Goal: Task Accomplishment & Management: Manage account settings

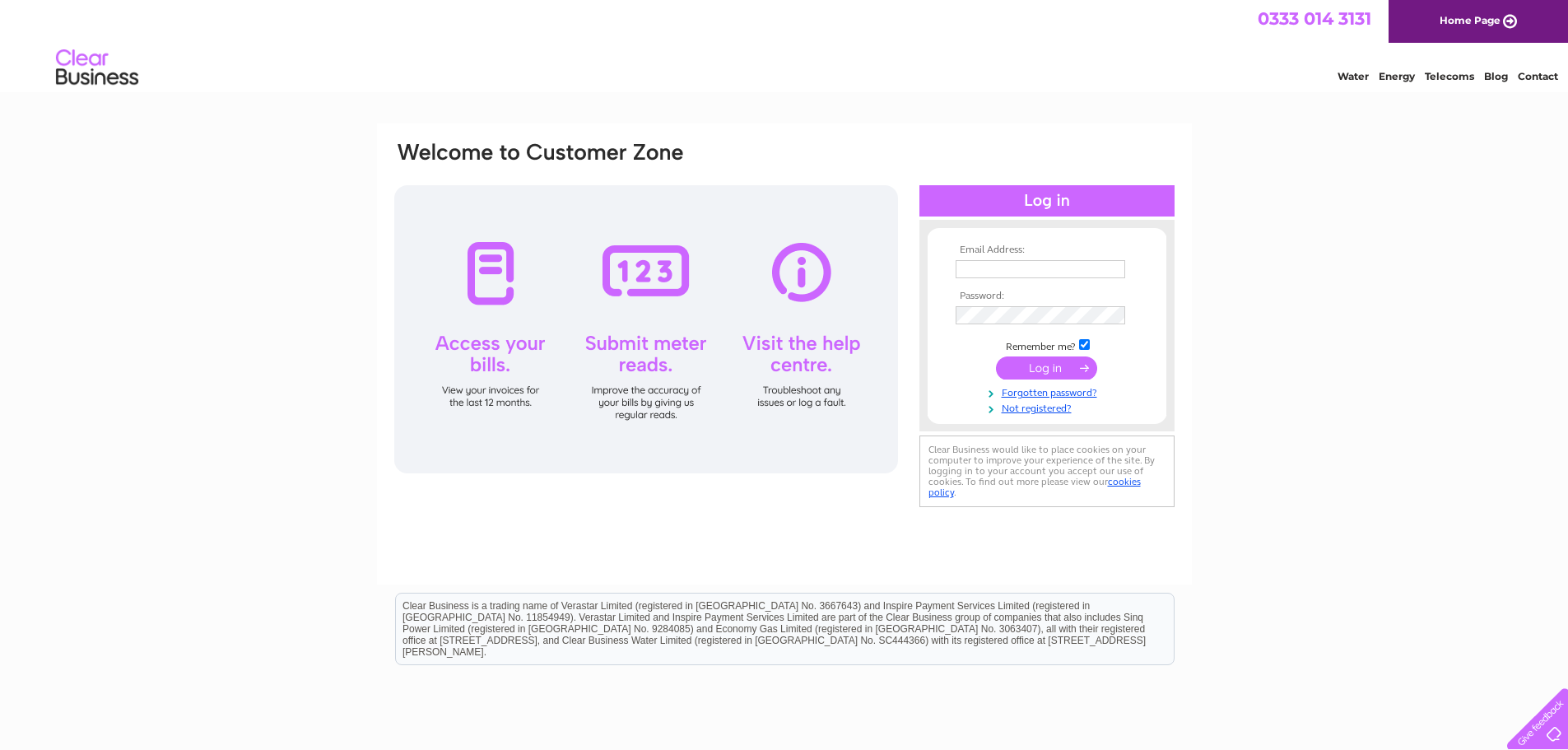
click at [1022, 274] on input "text" at bounding box center [1040, 269] width 169 height 18
type input "carol.erskinehouse@gmail.com"
click at [996, 358] on input "submit" at bounding box center [1047, 369] width 102 height 23
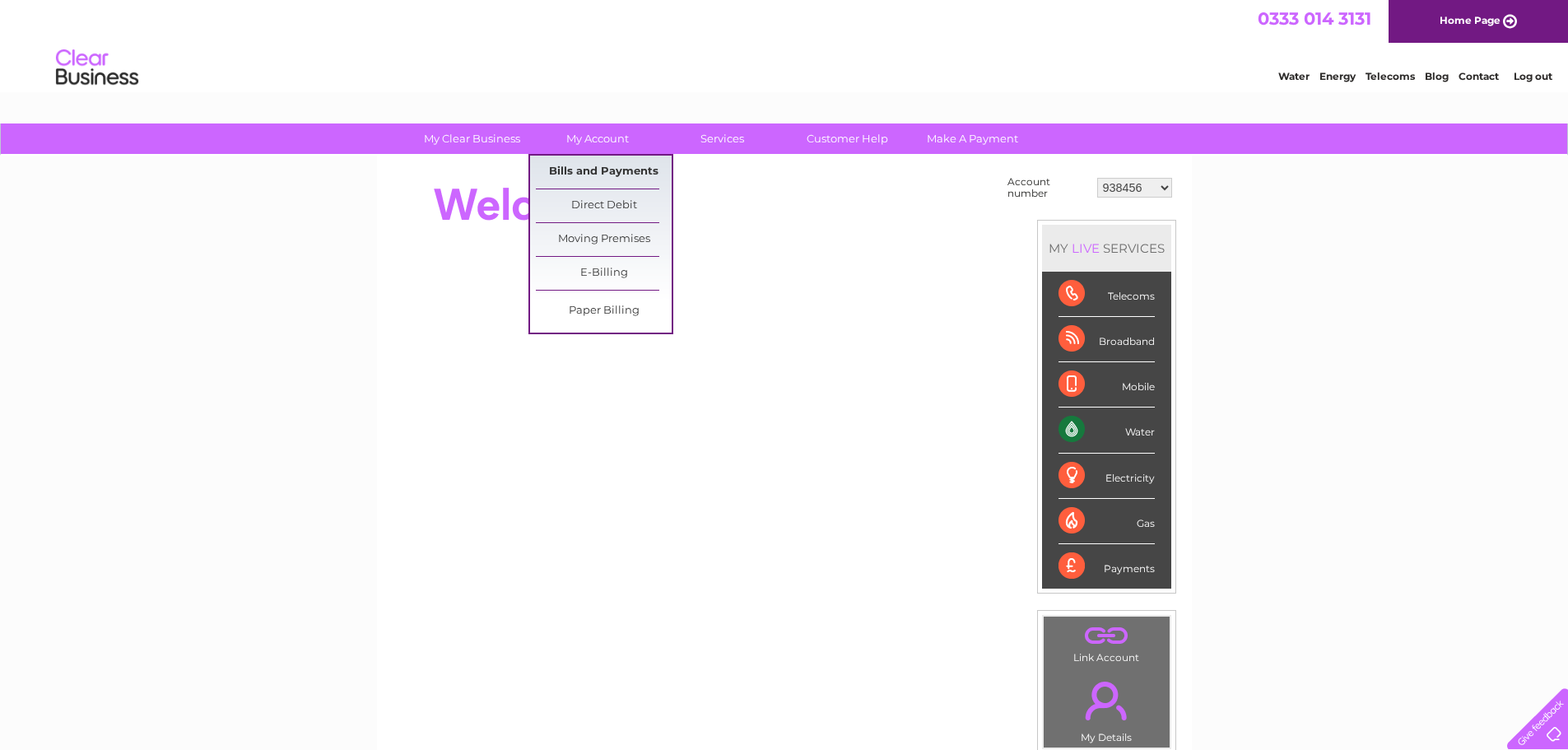
click at [595, 166] on link "Bills and Payments" at bounding box center [604, 171] width 135 height 33
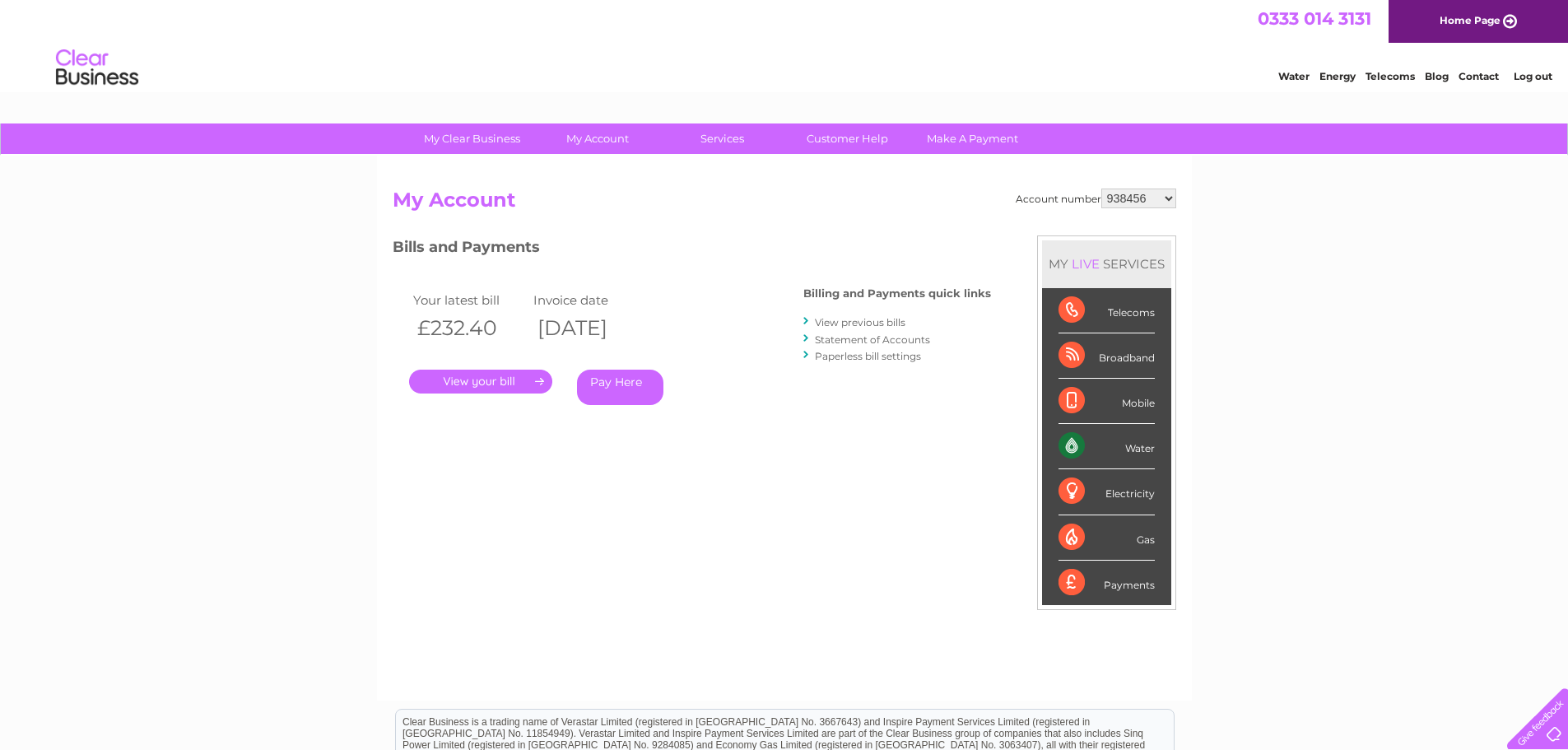
click at [491, 380] on link "." at bounding box center [481, 381] width 143 height 24
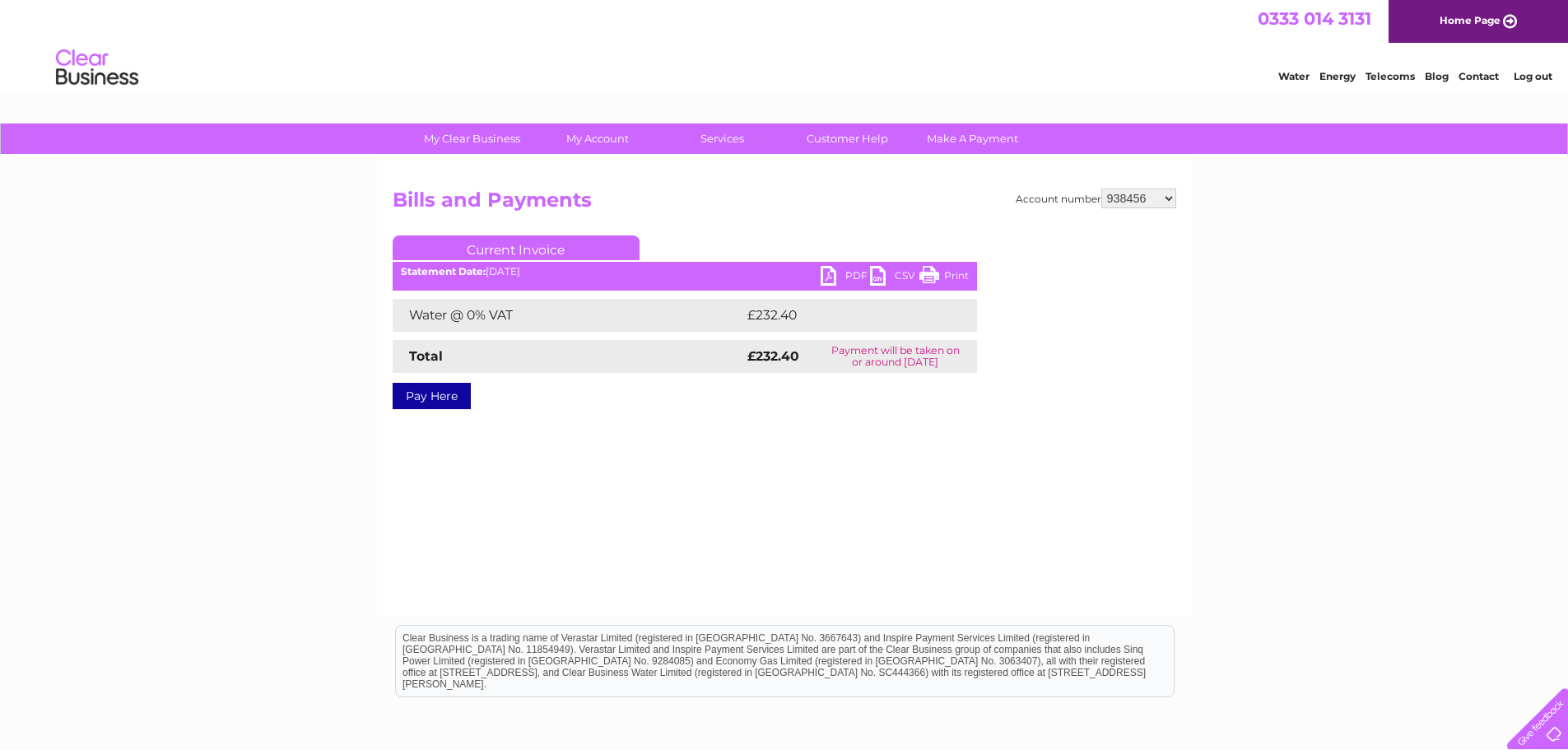
click at [850, 271] on link "PDF" at bounding box center [846, 278] width 50 height 24
click at [1166, 195] on select "938456 1096113 1119531 1145645 30295271 30321479" at bounding box center [1139, 198] width 75 height 20
select select "1096113"
click at [1102, 188] on select "938456 1096113 1119531 1145645 30295271 30321479" at bounding box center [1139, 198] width 75 height 20
click at [849, 277] on link "PDF" at bounding box center [846, 278] width 50 height 24
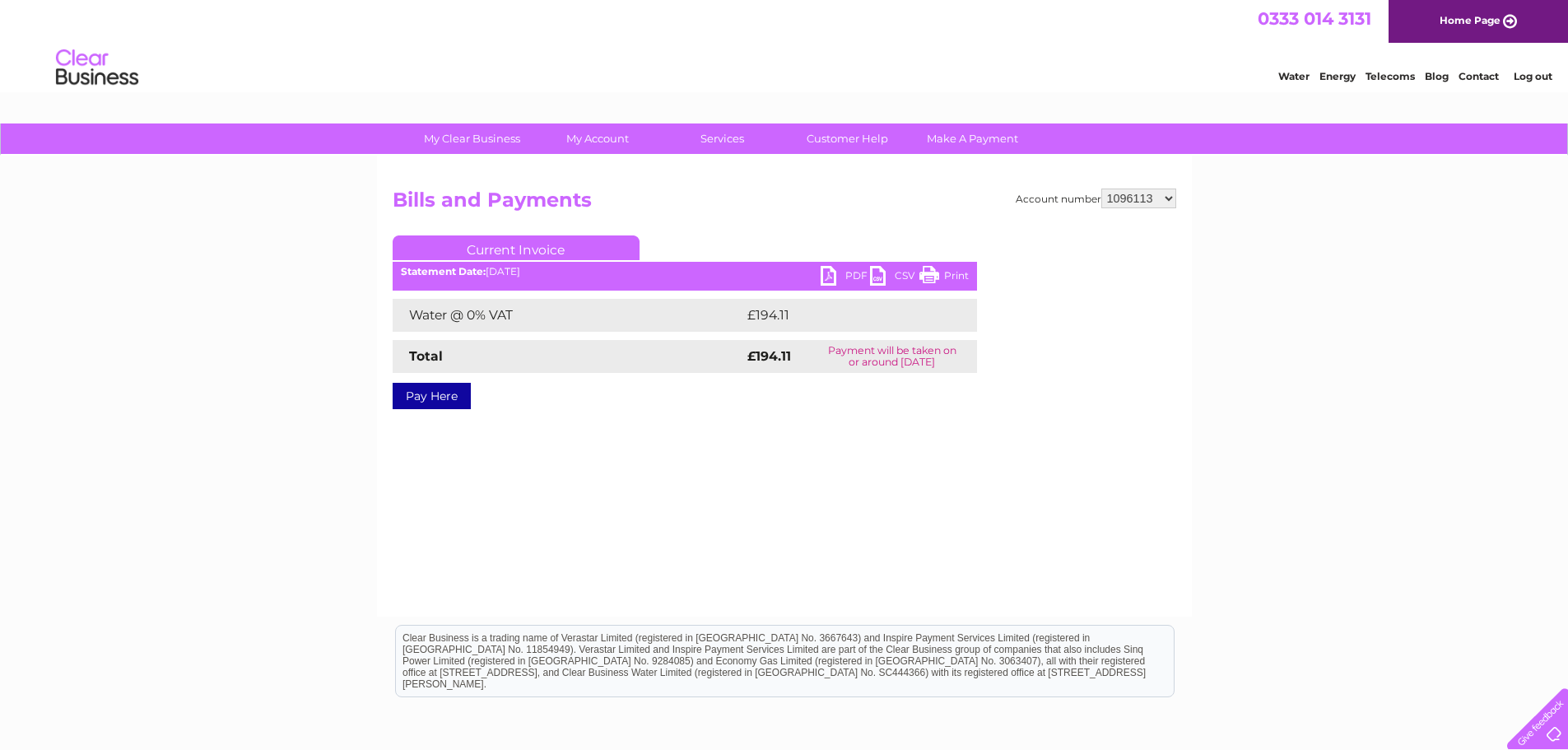
click at [1271, 392] on div "My Clear Business Login Details My Details My Preferences Link Account My Accou…" at bounding box center [784, 511] width 1568 height 775
click at [1170, 201] on select "938456 1096113 1119531 1145645 30295271 30321479" at bounding box center [1139, 198] width 75 height 20
select select "1119531"
click at [1102, 188] on select "938456 1096113 1119531 1145645 30295271 30321479" at bounding box center [1139, 198] width 75 height 20
click at [848, 273] on link "PDF" at bounding box center [846, 278] width 50 height 24
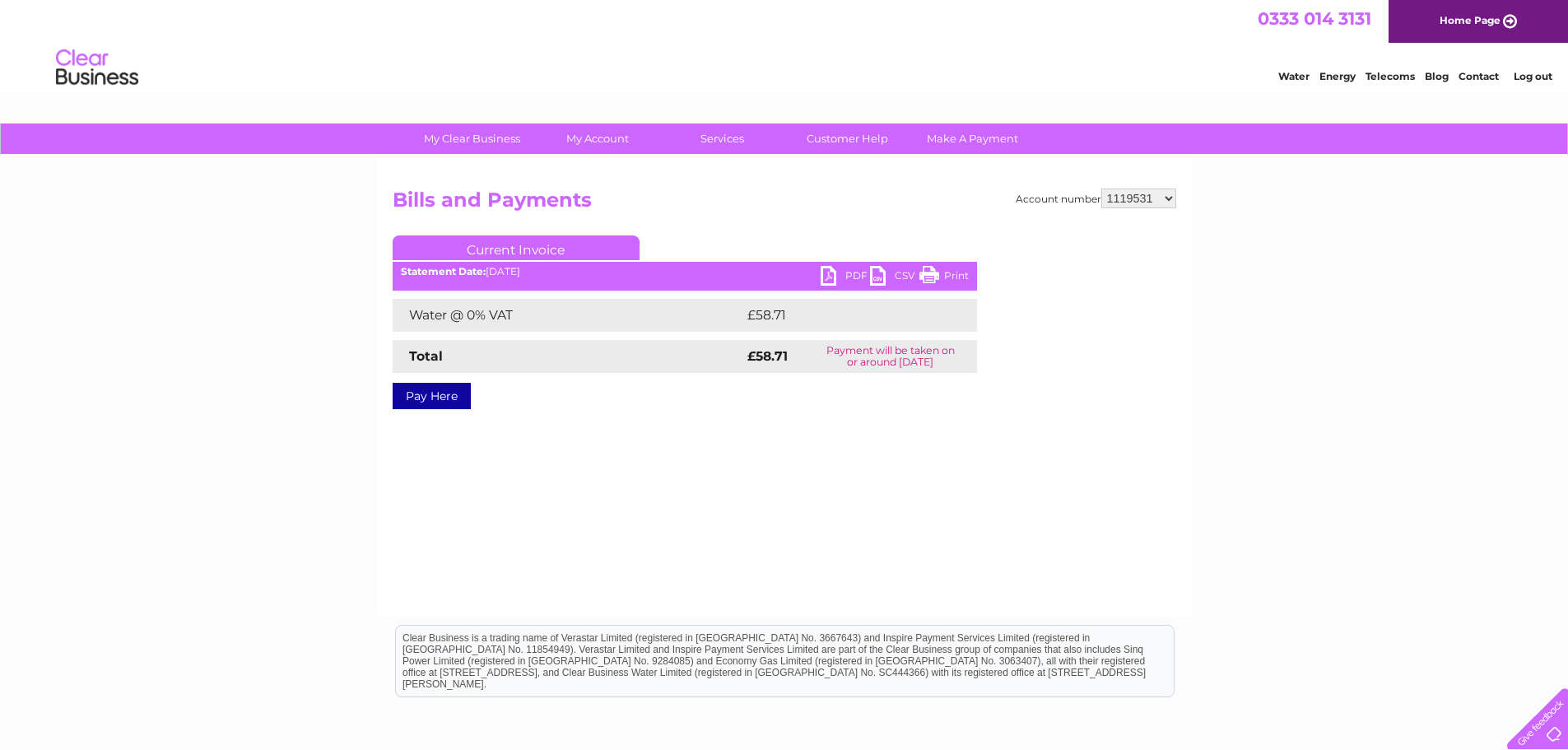
click at [1172, 201] on select "938456 1096113 1119531 1145645 30295271 30321479" at bounding box center [1139, 198] width 75 height 20
select select "1145645"
click at [1102, 188] on select "938456 1096113 1119531 1145645 30295271 30321479" at bounding box center [1139, 198] width 75 height 20
click at [837, 273] on link "PDF" at bounding box center [846, 278] width 50 height 24
click at [1165, 198] on select "938456 1096113 1119531 1145645 30295271 30321479" at bounding box center [1139, 198] width 75 height 20
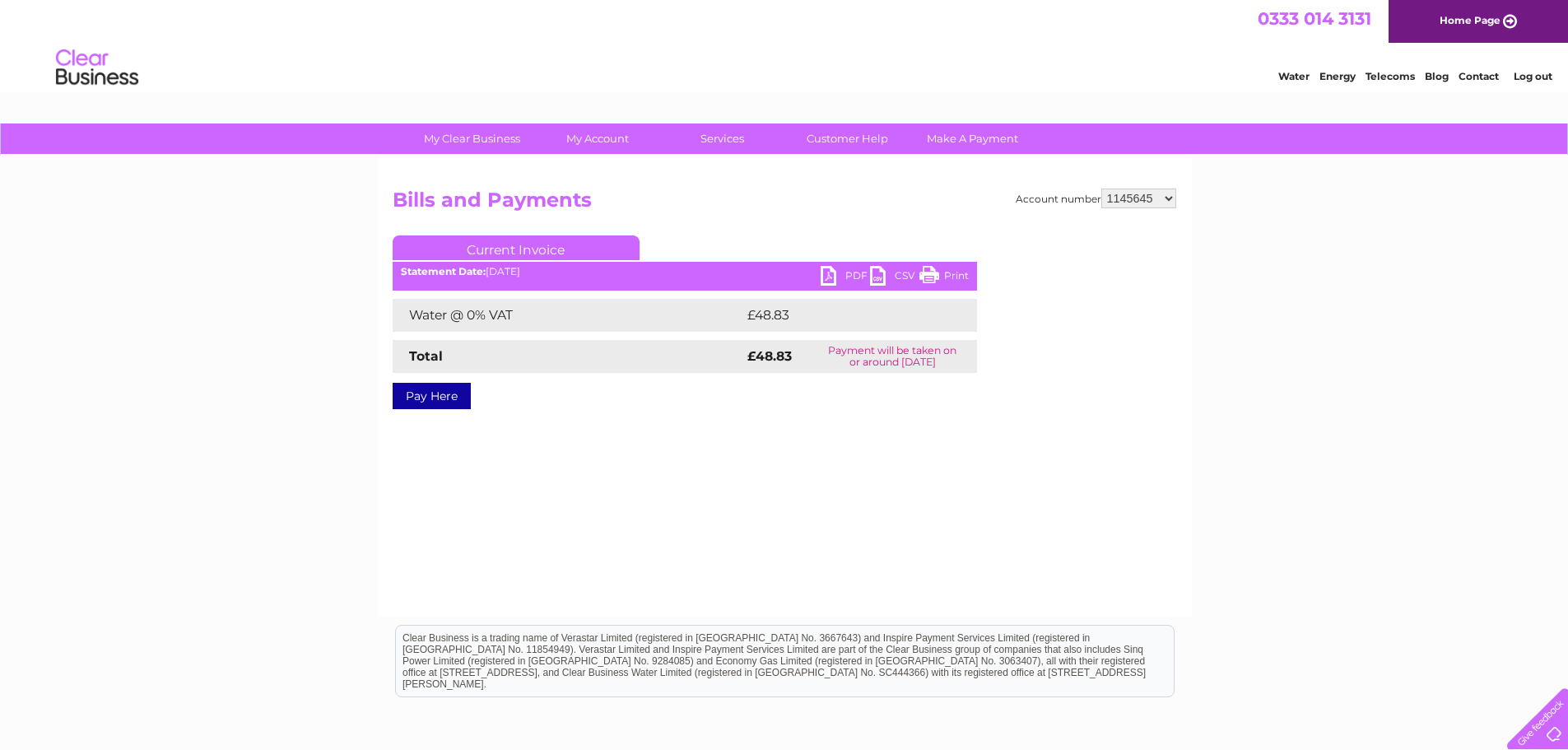
select select "30295271"
click at [1102, 188] on select "938456 1096113 1119531 1145645 30295271 30321479" at bounding box center [1139, 198] width 75 height 20
click at [841, 273] on link "PDF" at bounding box center [846, 278] width 50 height 24
click at [1165, 197] on select "938456 1096113 1119531 1145645 30295271 30321479" at bounding box center [1139, 198] width 75 height 20
select select "30321479"
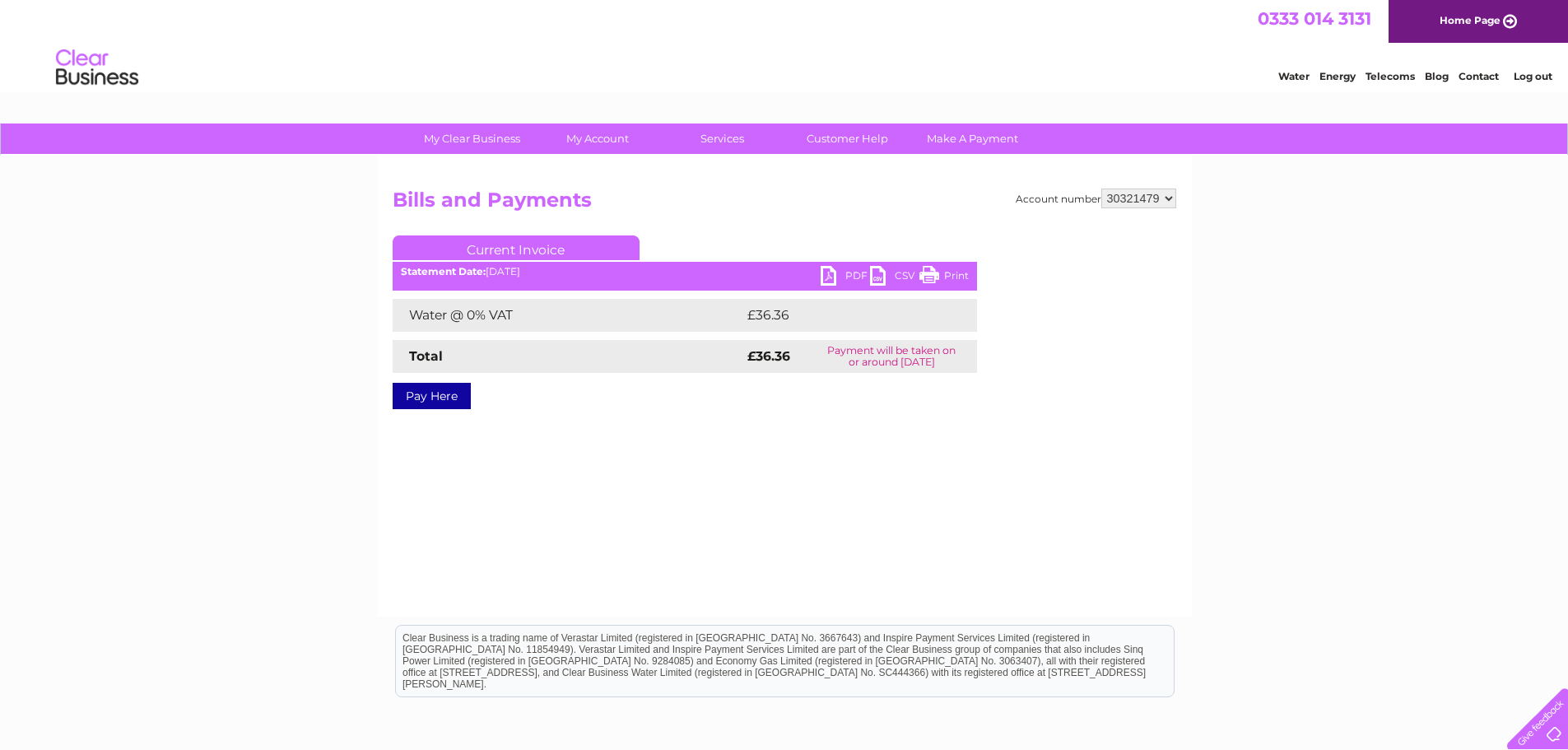
click at [1102, 188] on select "938456 1096113 1119531 1145645 30295271 30321479" at bounding box center [1139, 198] width 75 height 20
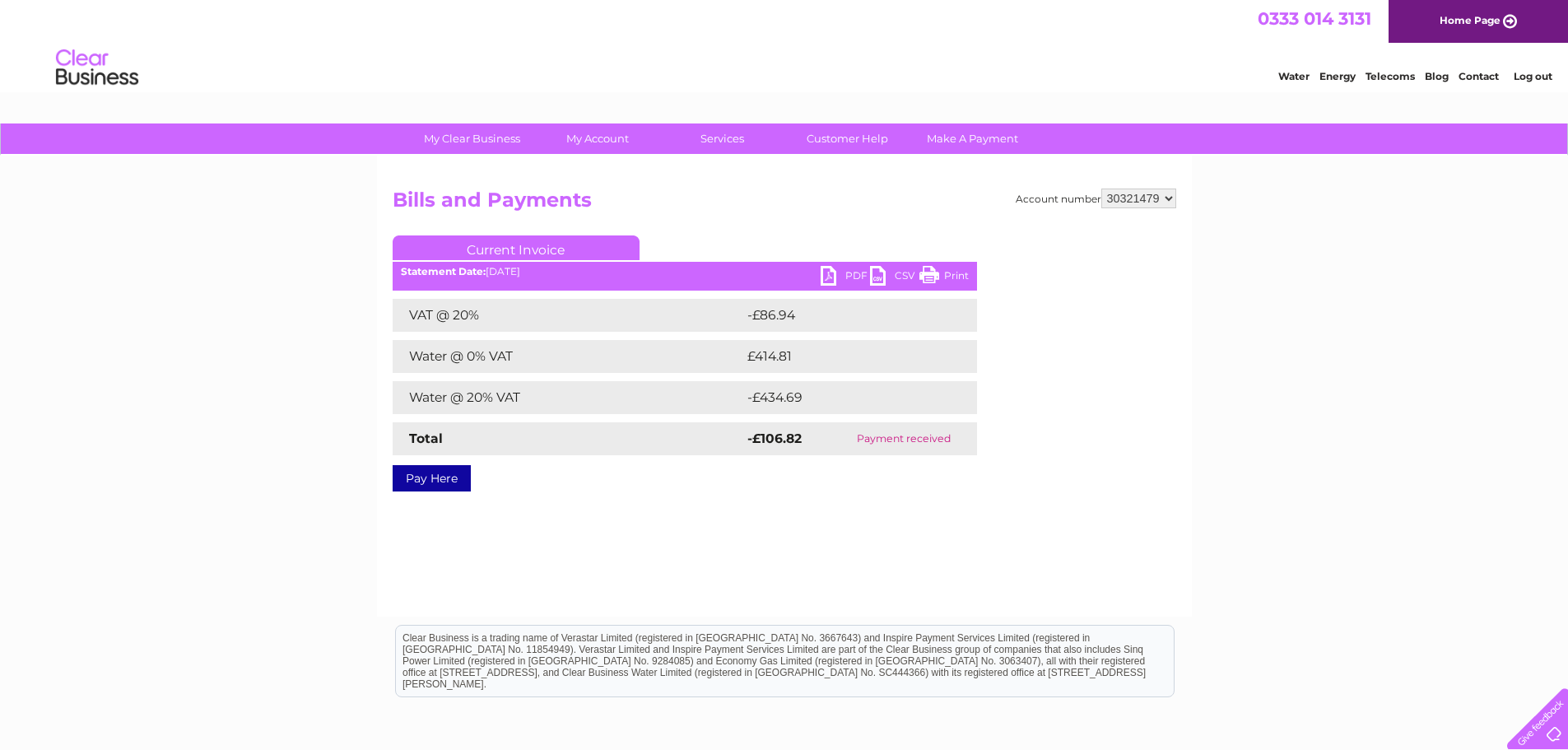
click at [836, 280] on link "PDF" at bounding box center [846, 278] width 50 height 24
click at [149, 294] on div "My Clear Business Login Details My Details My Preferences Link Account My Accou…" at bounding box center [784, 511] width 1568 height 775
click at [1545, 77] on link "Log out" at bounding box center [1533, 76] width 39 height 12
